Goal: Task Accomplishment & Management: Complete application form

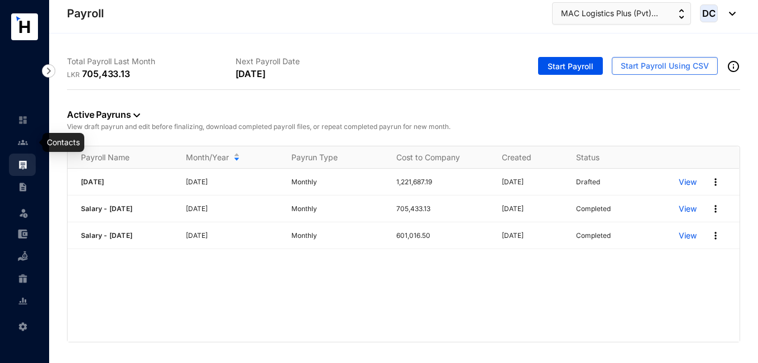
click at [28, 142] on link at bounding box center [32, 142] width 28 height 11
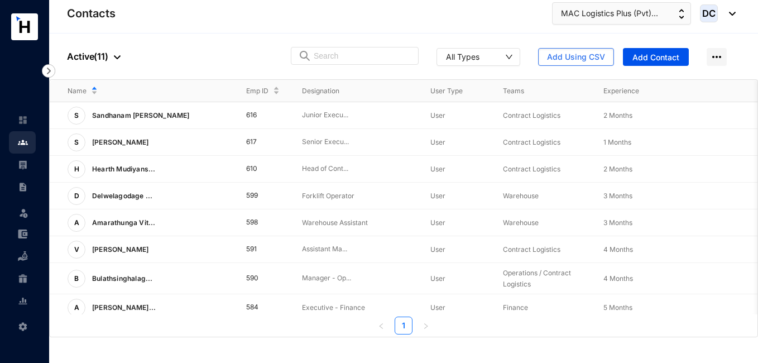
click at [348, 329] on ul "1" at bounding box center [404, 325] width 708 height 18
click at [708, 113] on p "View More" at bounding box center [726, 115] width 45 height 11
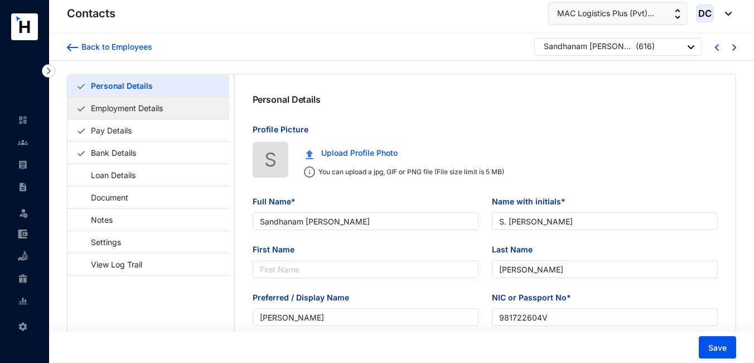
type input "Sandhanam [PERSON_NAME]"
type input "S. [PERSON_NAME]"
type input "[PERSON_NAME]"
type input "981722604V"
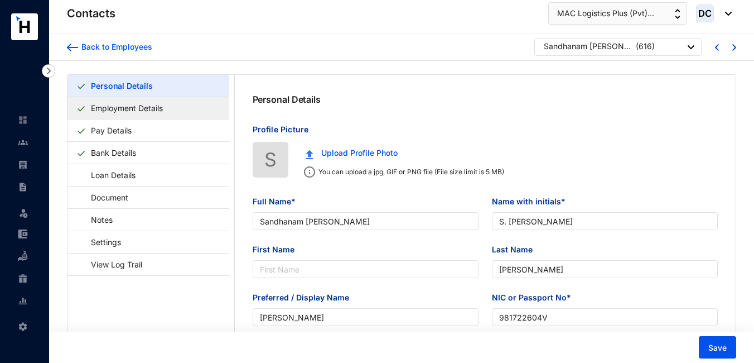
type input "[STREET_ADDRESS]"
type input "[DATE]"
click at [134, 107] on link "Employment Details" at bounding box center [126, 108] width 81 height 23
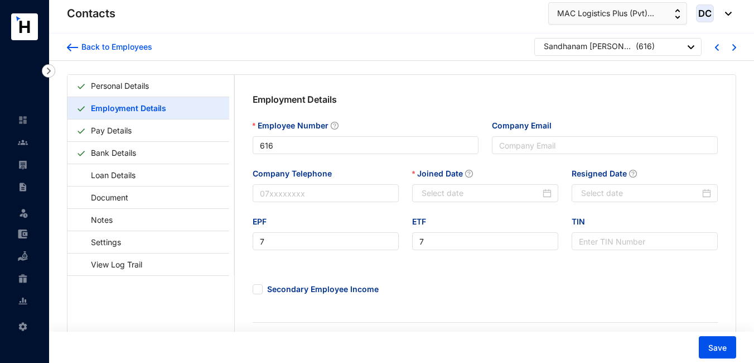
type input "[DATE]"
click at [71, 45] on img at bounding box center [72, 48] width 11 height 8
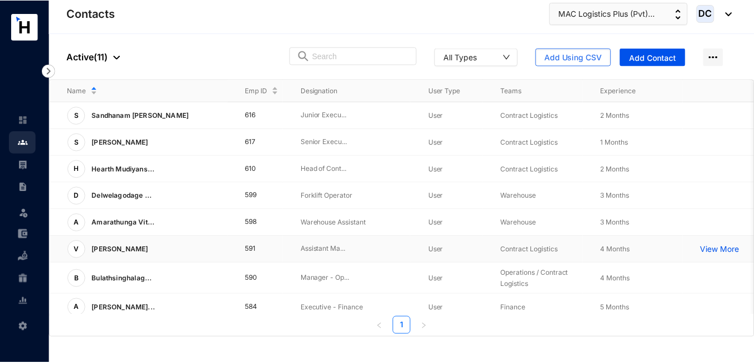
scroll to position [56, 0]
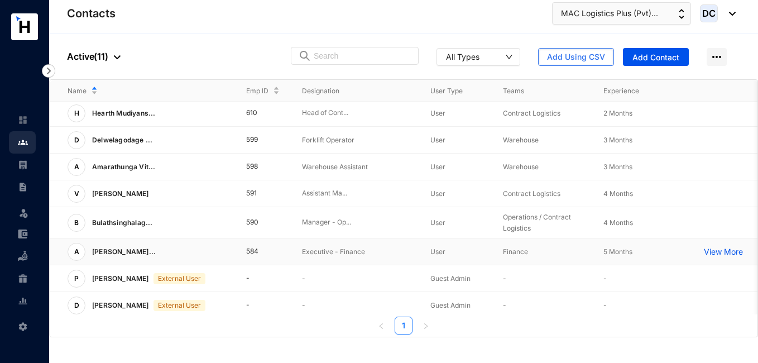
click at [712, 251] on p "View More" at bounding box center [726, 251] width 45 height 11
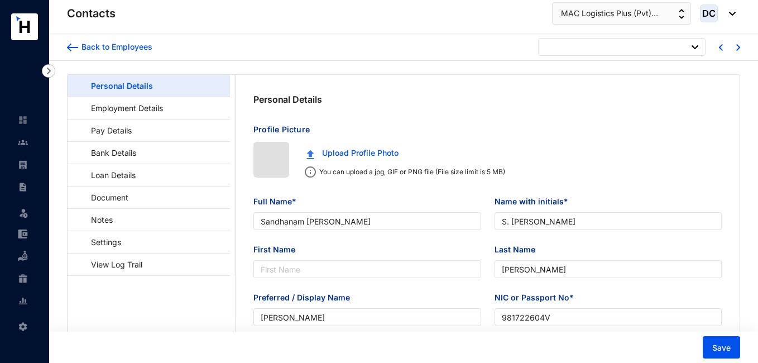
type input "[DATE]"
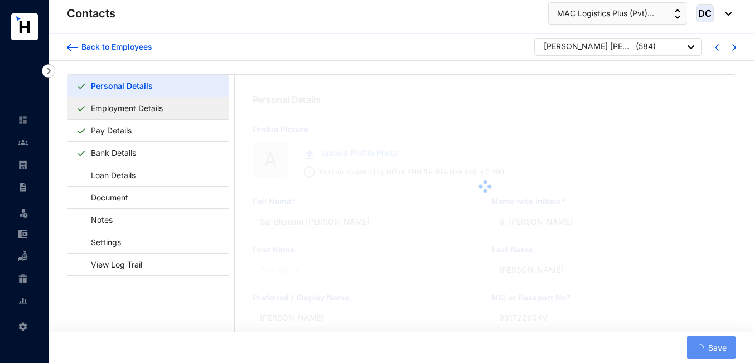
type input "[PERSON_NAME] [PERSON_NAME]"
type input "A. G. K. [GEOGRAPHIC_DATA]"
type input "Dilthara"
type input "986970037V"
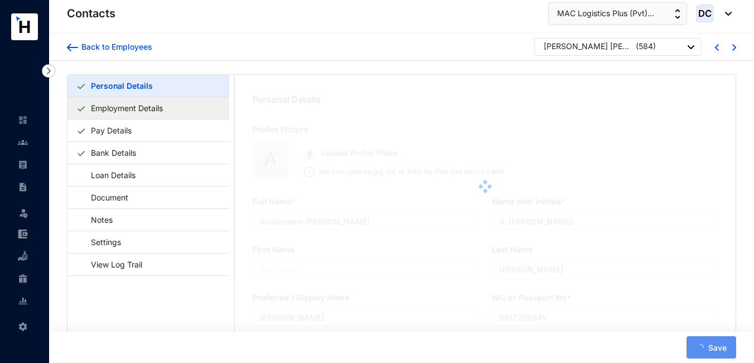
type input "[STREET_ADDRESS]"
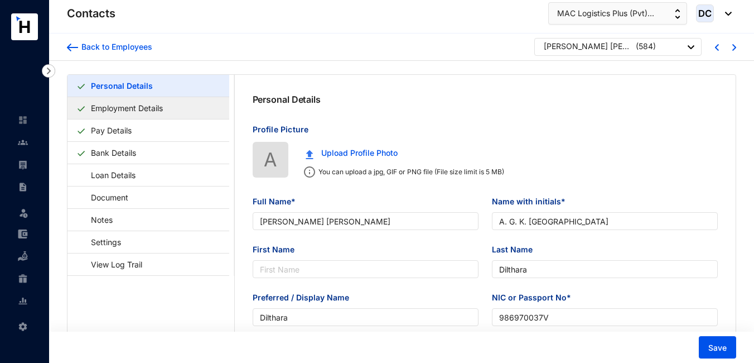
type input "[DATE]"
click at [140, 110] on link "Employment Details" at bounding box center [126, 108] width 81 height 23
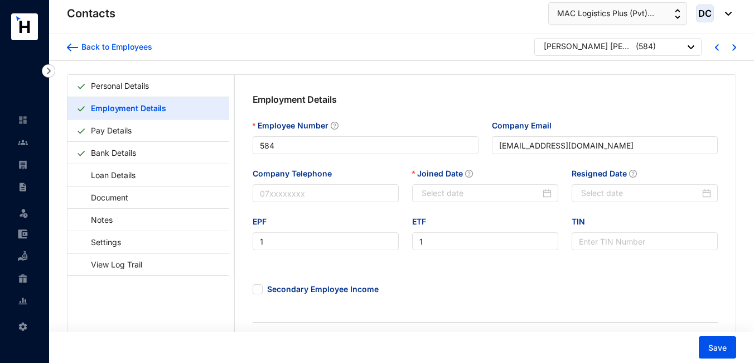
type input "[DATE]"
click at [124, 79] on link "Personal Details" at bounding box center [119, 85] width 67 height 23
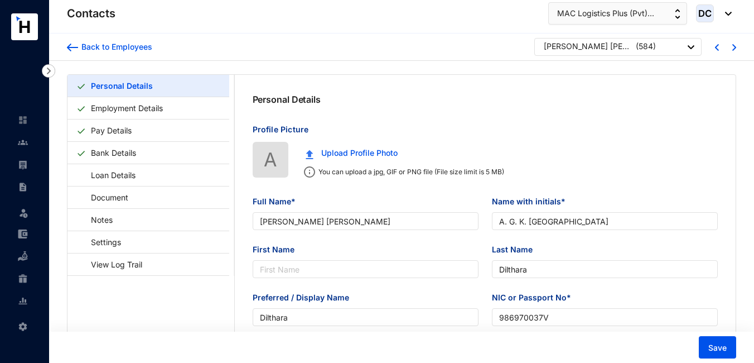
type input "[DATE]"
click at [164, 113] on link "Employment Details" at bounding box center [126, 108] width 81 height 23
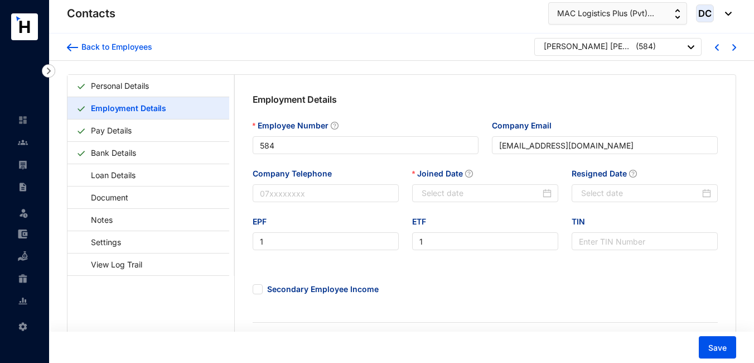
type input "[DATE]"
click at [72, 49] on img at bounding box center [72, 48] width 11 height 8
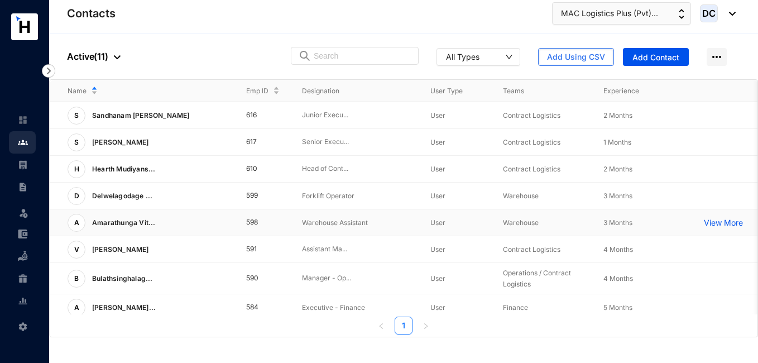
click at [719, 223] on p "View More" at bounding box center [726, 222] width 45 height 11
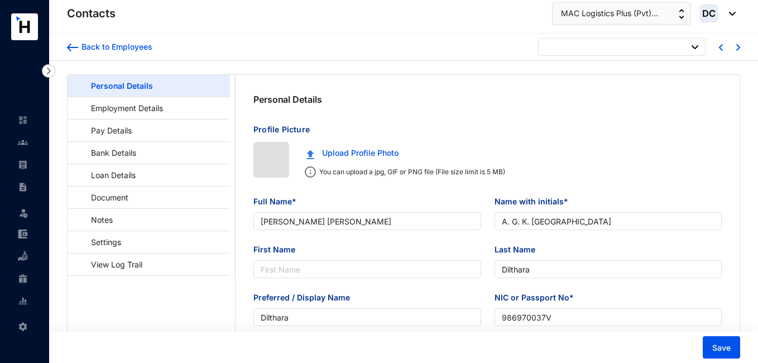
type input "[DATE]"
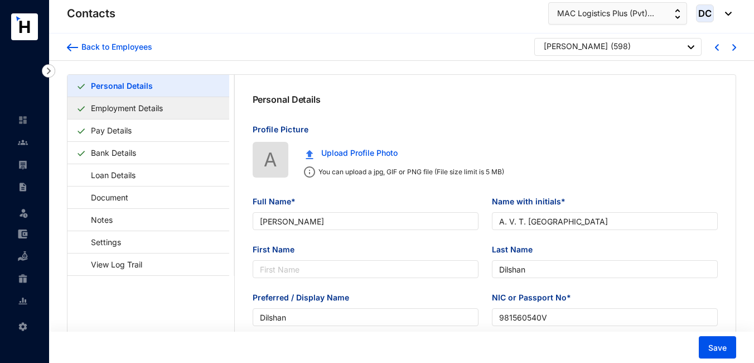
type input "[PERSON_NAME]"
type input "A. V. T. [GEOGRAPHIC_DATA]"
type input "Dilshan"
type input "981560540V"
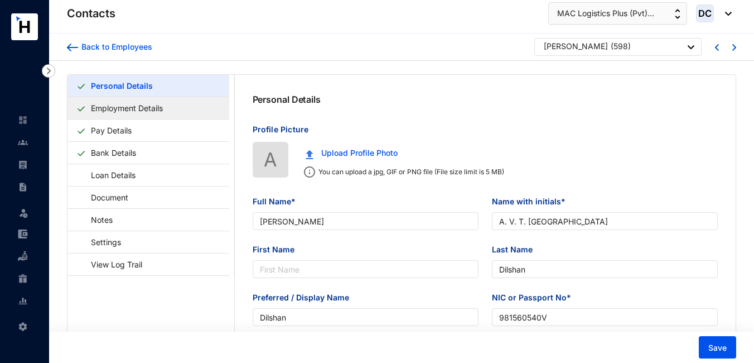
type input ""Nisala" , Udakoratuwa Road , [GEOGRAPHIC_DATA], [GEOGRAPHIC_DATA], [GEOGRAPHIC…"
type input "[DATE]"
click at [151, 108] on link "Employment Details" at bounding box center [126, 108] width 81 height 23
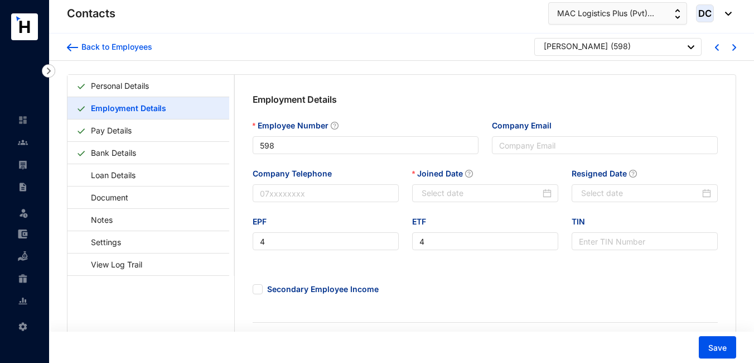
type input "[DATE]"
click at [546, 194] on icon "close-circle" at bounding box center [547, 193] width 9 height 9
click at [549, 191] on div at bounding box center [487, 193] width 130 height 12
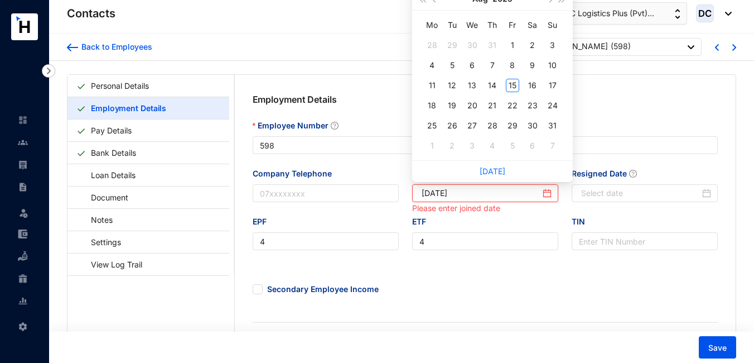
type input "[DATE]"
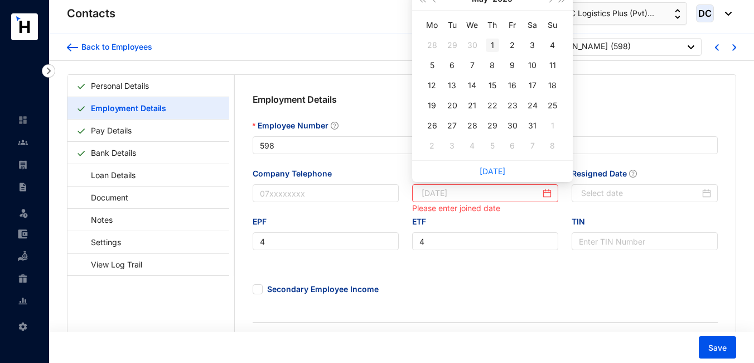
click at [493, 49] on div "1" at bounding box center [492, 45] width 13 height 13
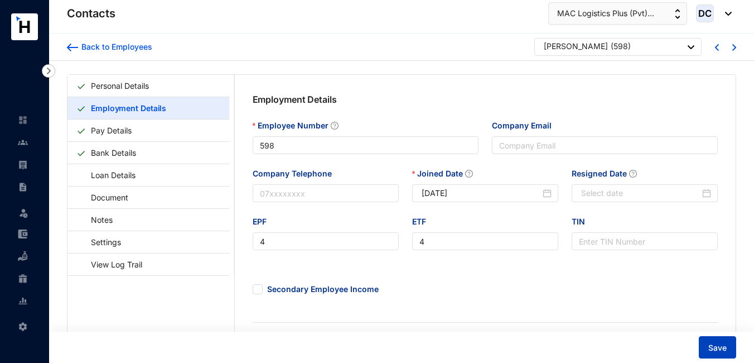
click at [724, 344] on span "Save" at bounding box center [718, 347] width 18 height 11
click at [69, 47] on img at bounding box center [72, 48] width 11 height 8
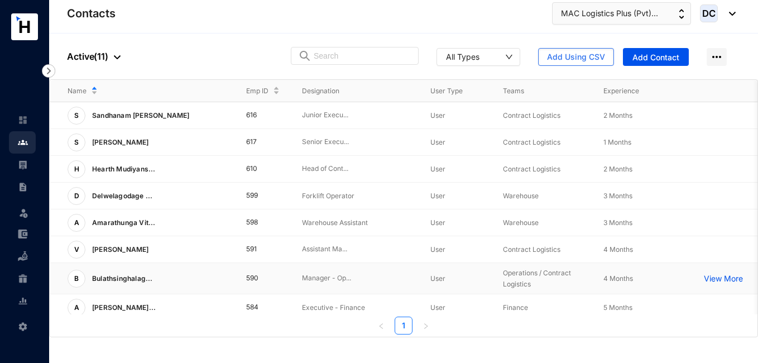
click at [715, 275] on p "View More" at bounding box center [726, 278] width 45 height 11
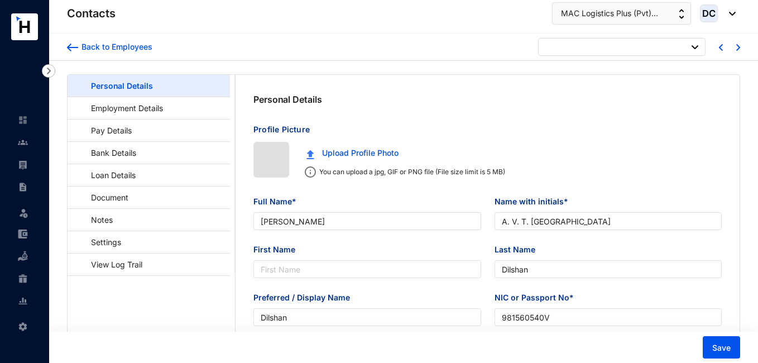
type input "[DATE]"
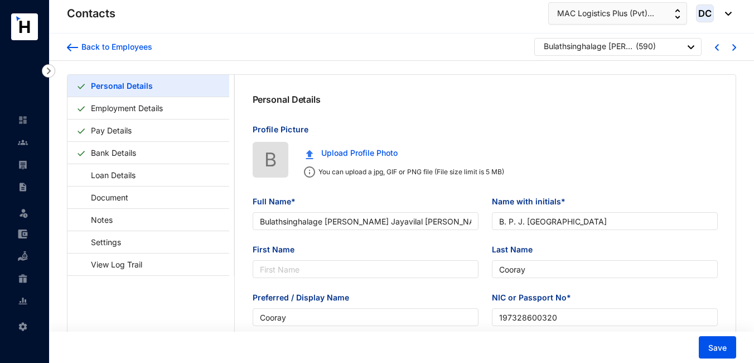
type input "Bulathsinghalage [PERSON_NAME] Jayavilal [PERSON_NAME]"
type input "B. P. J. [GEOGRAPHIC_DATA]"
type input "Cooray"
type input "197328600320"
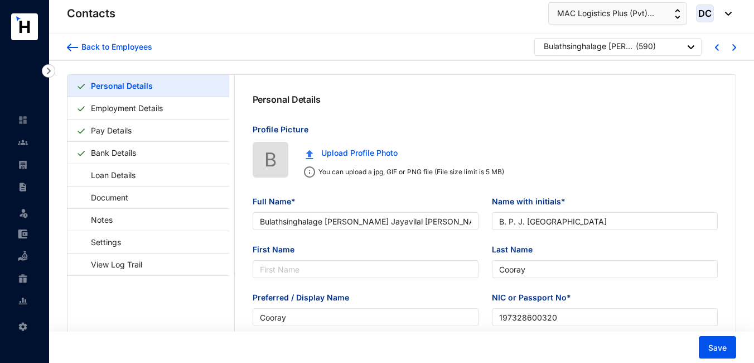
type input "[STREET_ADDRESS][PERSON_NAME]"
type input "[DATE]"
click at [137, 108] on link "Employment Details" at bounding box center [126, 108] width 81 height 23
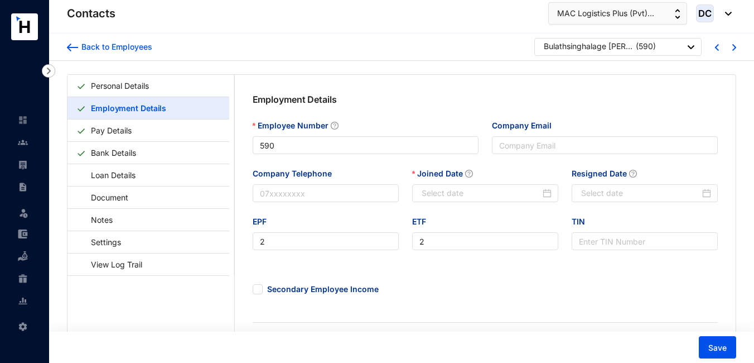
type input "[DATE]"
click at [71, 47] on img at bounding box center [72, 48] width 11 height 8
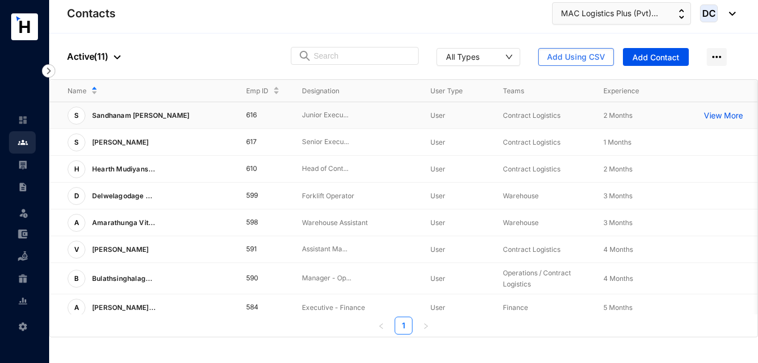
click at [724, 110] on p "View More" at bounding box center [726, 115] width 45 height 11
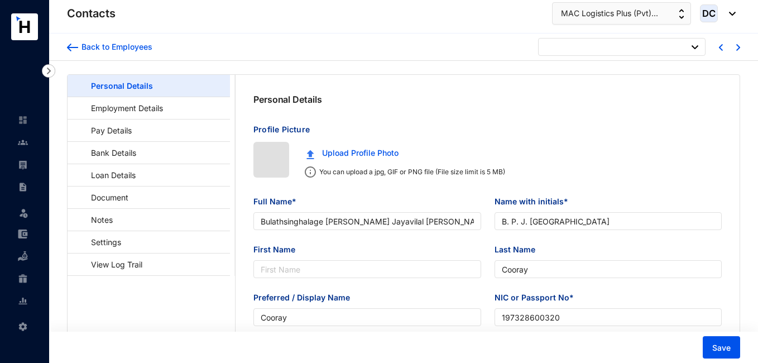
type input "[DATE]"
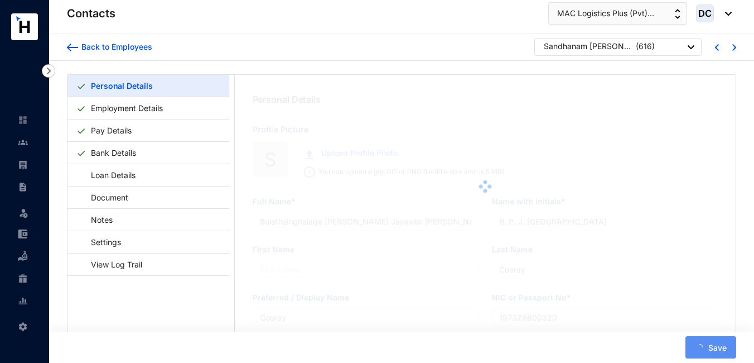
type input "Sandhanam [PERSON_NAME]"
type input "S. [PERSON_NAME]"
type input "[PERSON_NAME]"
type input "981722604V"
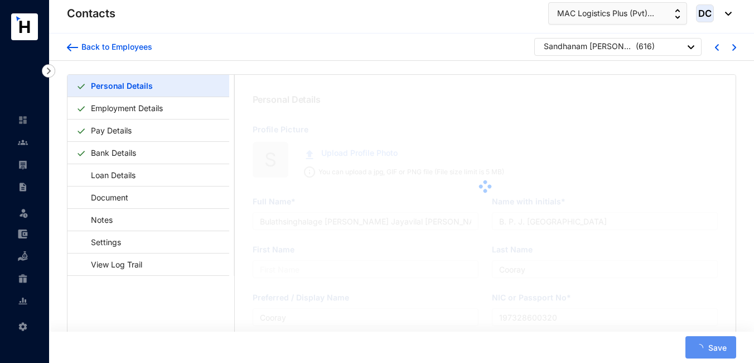
type input "[STREET_ADDRESS]"
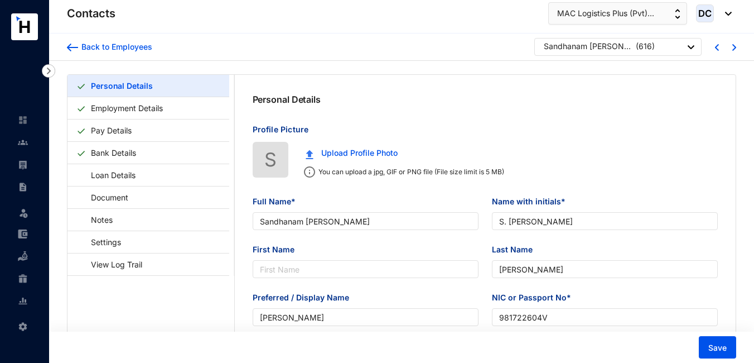
type input "[DATE]"
click at [124, 111] on link "Employment Details" at bounding box center [126, 108] width 81 height 23
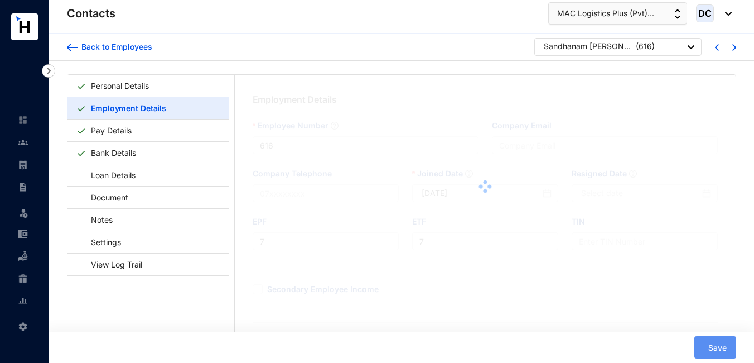
type input "[DATE]"
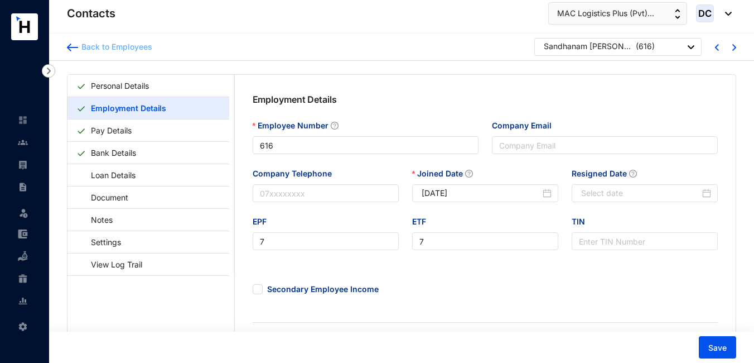
click at [70, 47] on img at bounding box center [72, 48] width 11 height 8
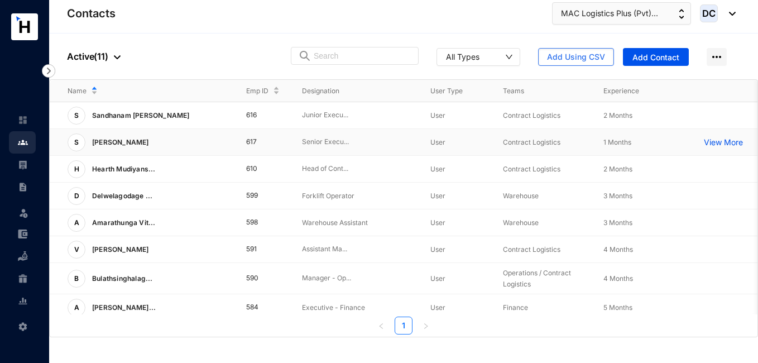
click at [719, 140] on p "View More" at bounding box center [726, 142] width 45 height 11
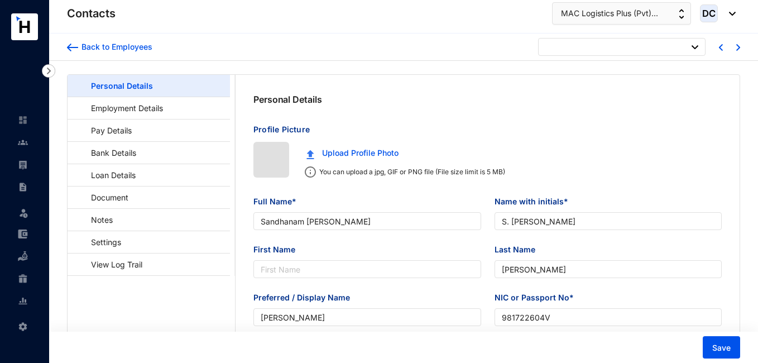
type input "[DATE]"
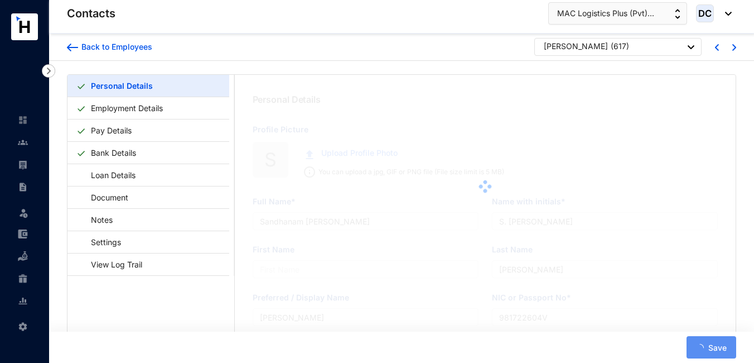
scroll to position [56, 0]
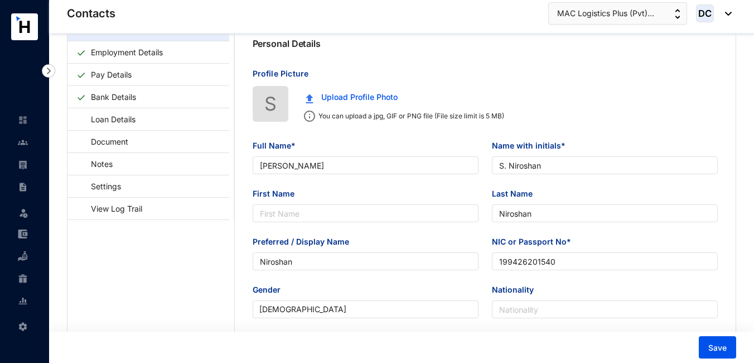
type input "[PERSON_NAME]"
type input "S. Niroshan"
type input "Niroshan"
type input "199426201540"
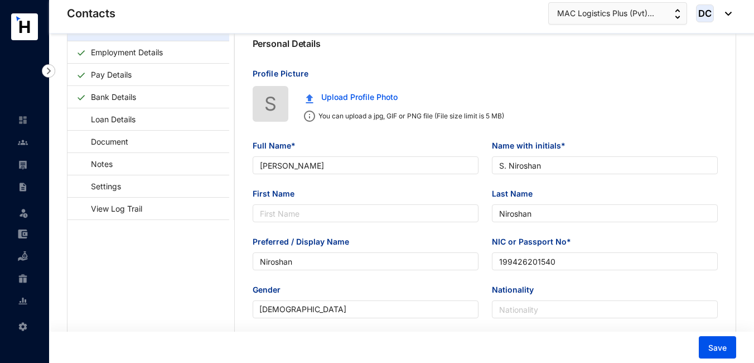
type input "[STREET_ADDRESS]"
type input "[DATE]"
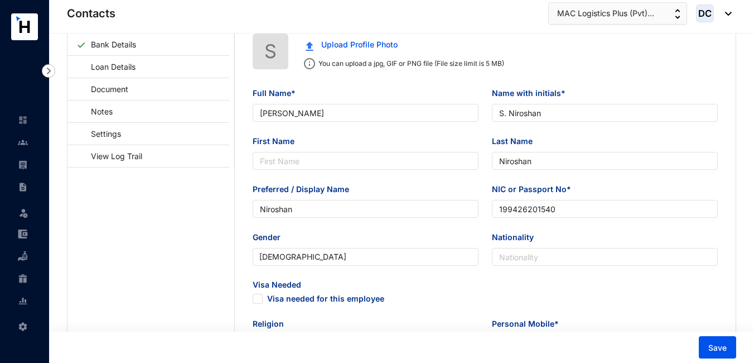
scroll to position [0, 0]
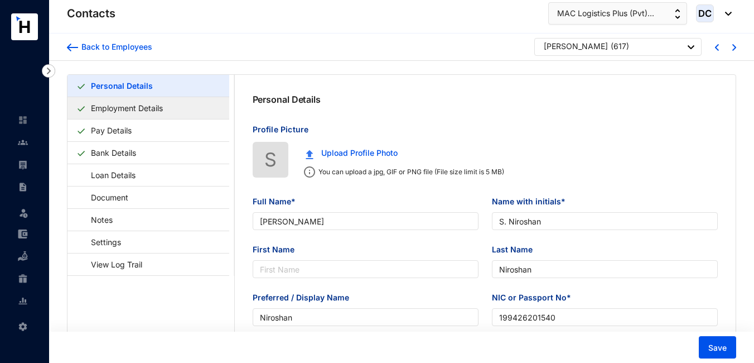
click at [160, 113] on link "Employment Details" at bounding box center [126, 108] width 81 height 23
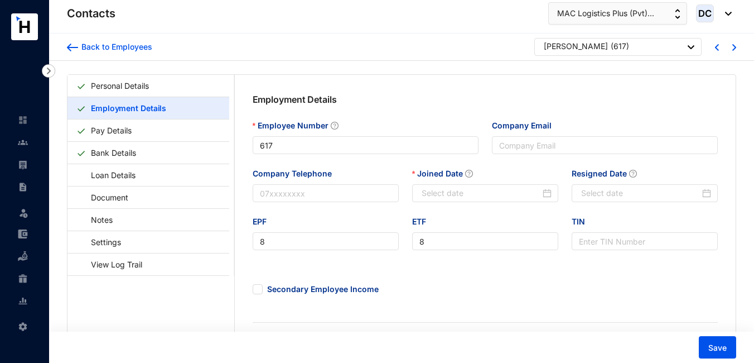
type input "[DATE]"
click at [69, 48] on img at bounding box center [72, 48] width 11 height 8
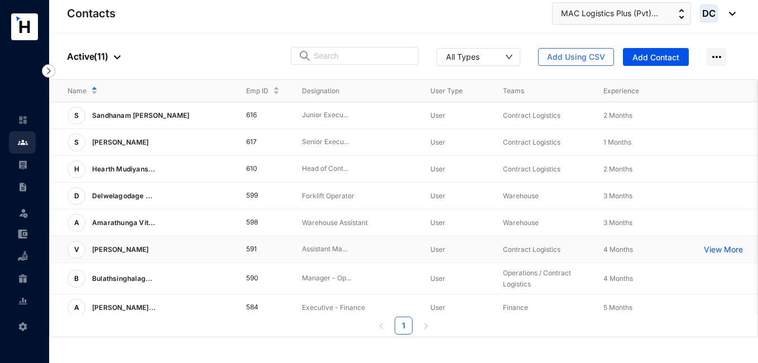
click at [727, 248] on p "View More" at bounding box center [726, 249] width 45 height 11
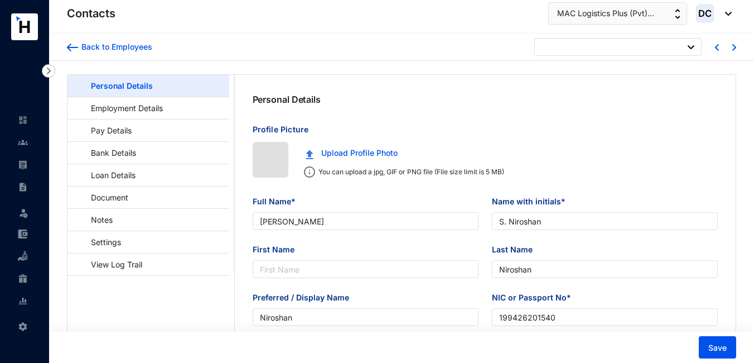
type input "[DATE]"
type input "[PERSON_NAME]"
type input "Edirisuriya"
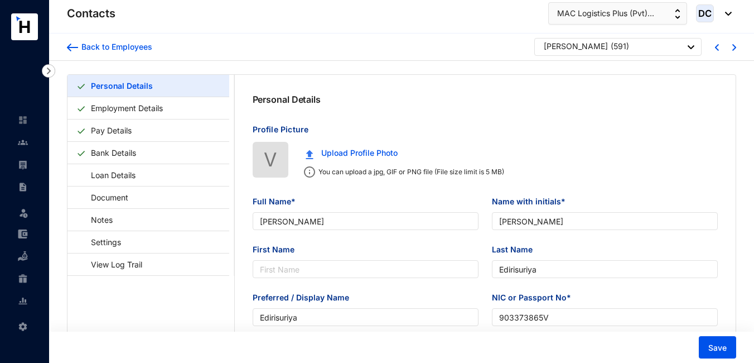
type input "903373865V"
type input "[STREET_ADDRESS]"
type input "[DATE]"
click at [155, 105] on link "Employment Details" at bounding box center [126, 108] width 81 height 23
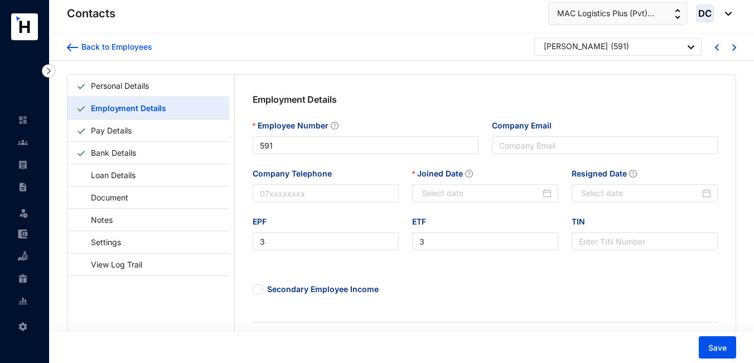
type input "[DATE]"
click at [70, 50] on img at bounding box center [72, 48] width 11 height 8
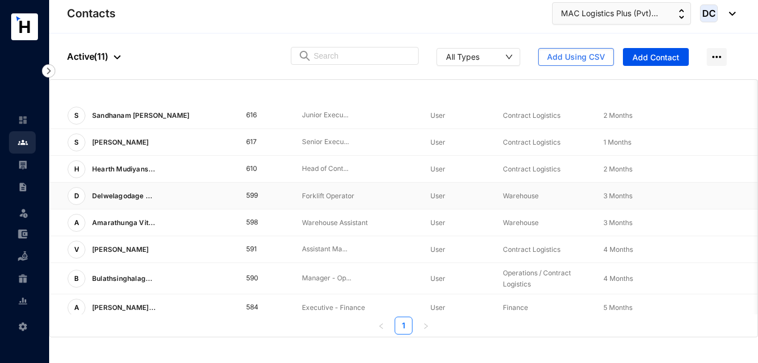
click at [0, 0] on p "View More" at bounding box center [0, 0] width 0 height 0
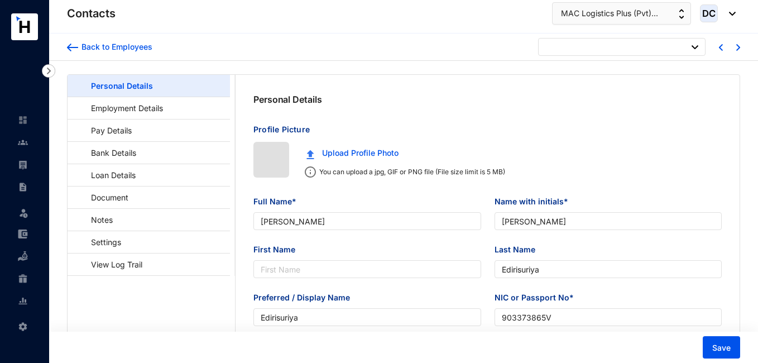
type input "[DATE]"
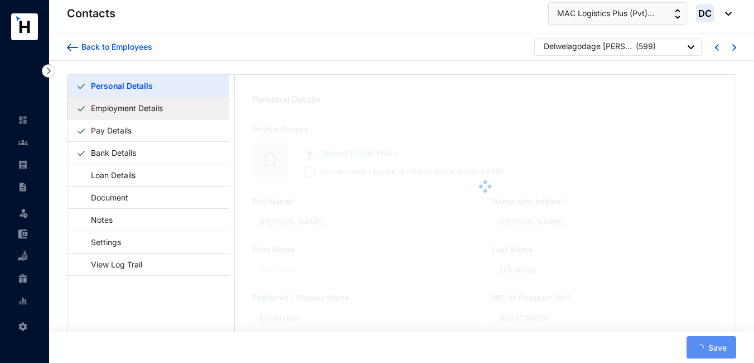
type input "Delwelagodage [PERSON_NAME]"
type input "[PERSON_NAME][GEOGRAPHIC_DATA]"
type input "[PERSON_NAME]"
type input "951241660V"
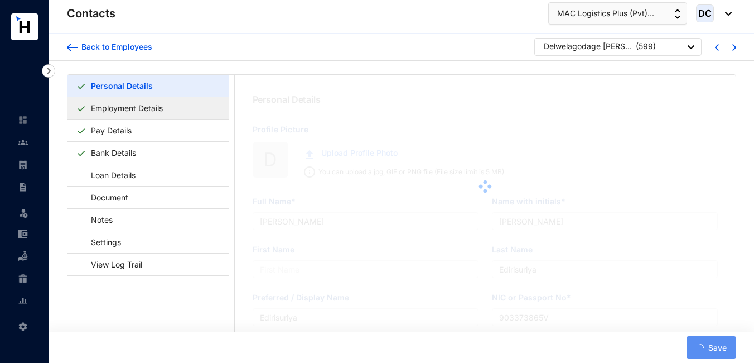
type input "No.50/09, Paranawaththahena, [GEOGRAPHIC_DATA], [GEOGRAPHIC_DATA]"
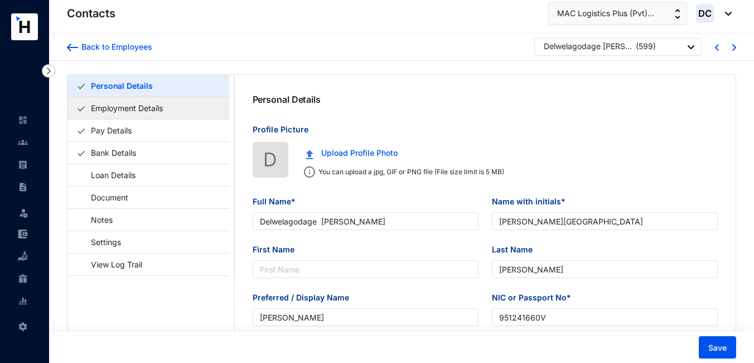
type input "[DATE]"
click at [106, 107] on link "Employment Details" at bounding box center [126, 108] width 81 height 23
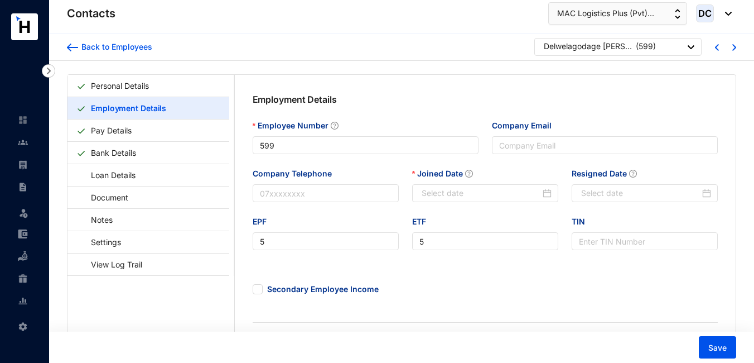
type input "[DATE]"
click at [74, 50] on img at bounding box center [72, 48] width 11 height 8
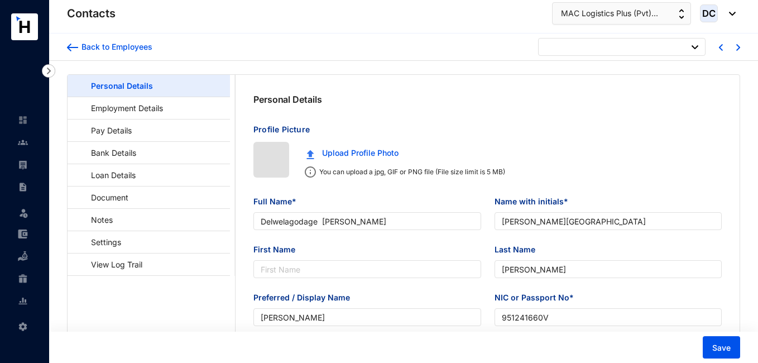
type input "[DATE]"
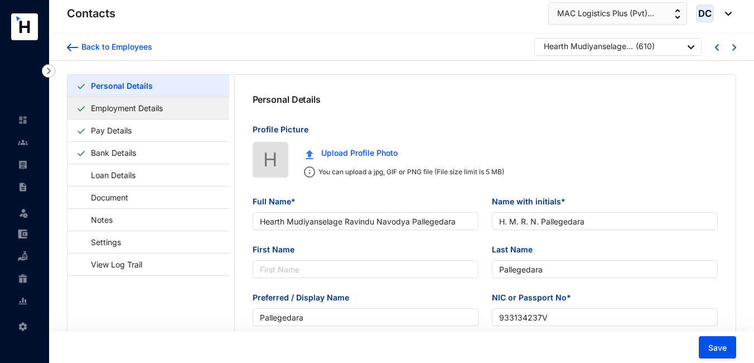
type input "Hearth Mudiyanselage Ravindu Navodya Pallegedara"
type input "H. M. R. N. Pallegedara"
type input "Pallegedara"
type input "933134237V"
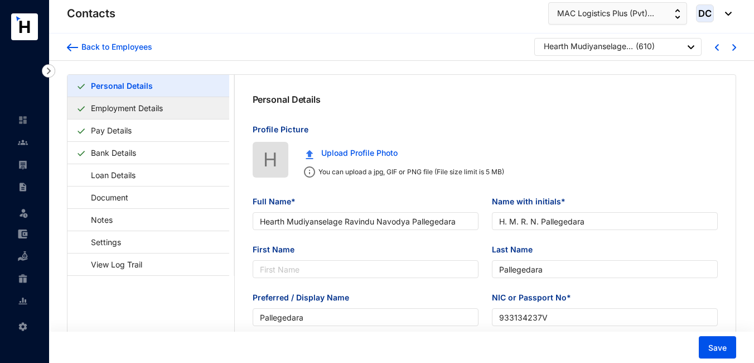
type input "[STREET_ADDRESS] Eliya"
type input "[DATE]"
click at [132, 108] on link "Employment Details" at bounding box center [126, 108] width 81 height 23
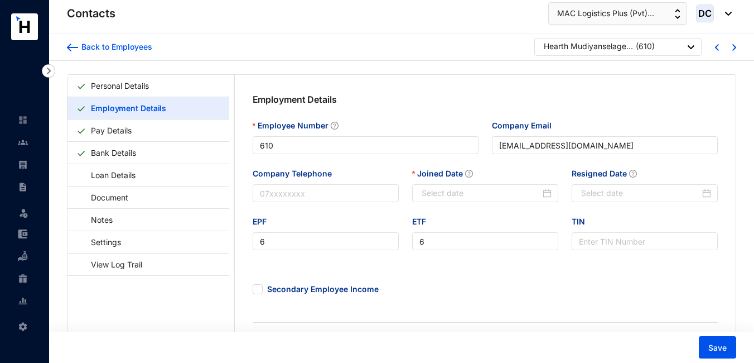
type input "[DATE]"
